Goal: Check status: Check status

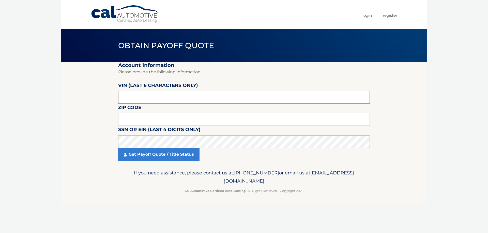
click at [149, 98] on input "text" at bounding box center [243, 97] width 251 height 13
drag, startPoint x: 145, startPoint y: 104, endPoint x: 148, endPoint y: 98, distance: 6.9
click at [163, 119] on input "text" at bounding box center [243, 119] width 251 height 13
type input "11727"
click at [163, 152] on link "Get Payoff Quote / Title Status" at bounding box center [158, 154] width 81 height 13
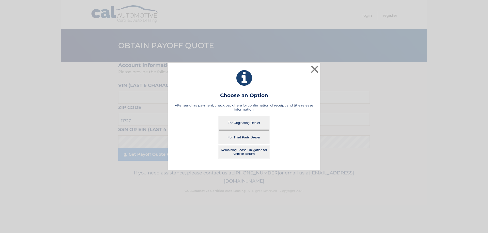
click at [240, 125] on button "For Originating Dealer" at bounding box center [243, 123] width 51 height 14
click at [237, 122] on button "For Originating Dealer" at bounding box center [243, 123] width 51 height 14
